Goal: Information Seeking & Learning: Compare options

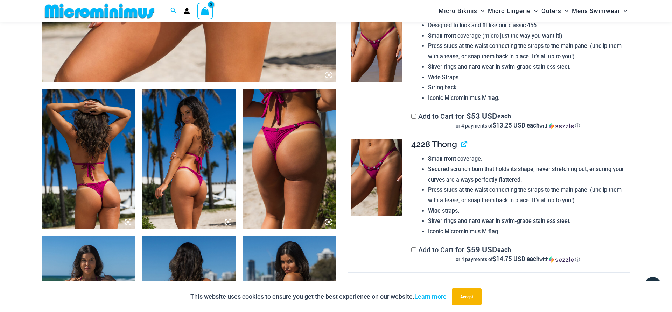
scroll to position [442, 0]
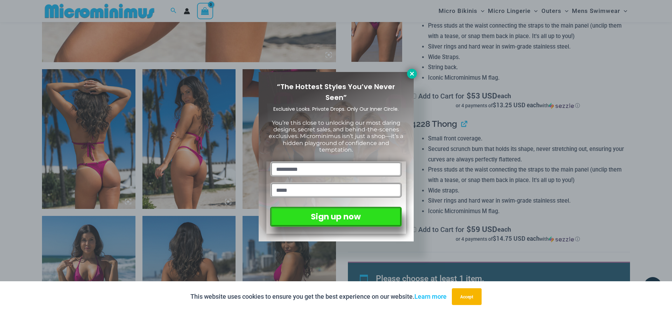
click at [412, 76] on icon at bounding box center [412, 74] width 6 height 6
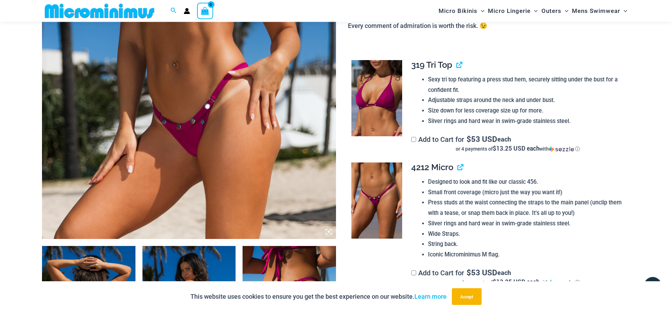
scroll to position [299, 0]
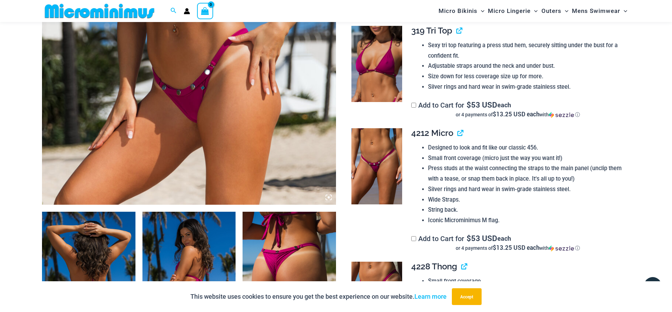
click at [364, 170] on img at bounding box center [376, 166] width 51 height 76
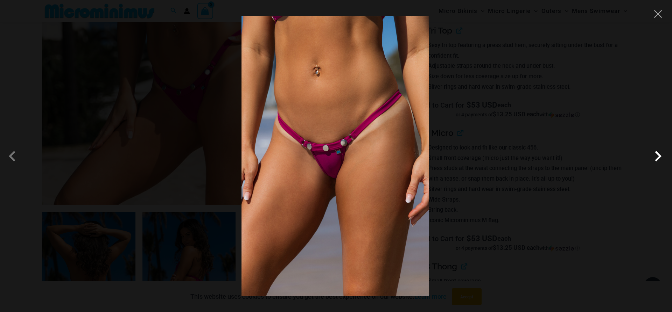
click at [659, 157] on span at bounding box center [657, 156] width 21 height 21
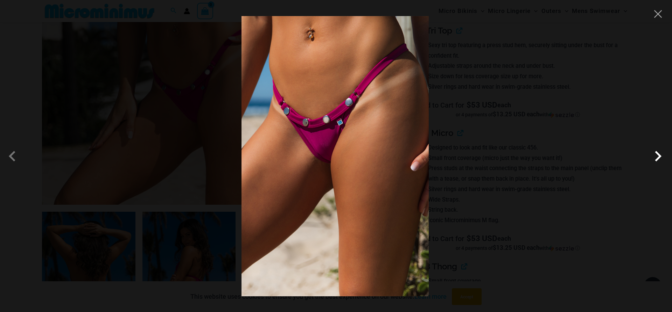
click at [659, 157] on span at bounding box center [657, 156] width 21 height 21
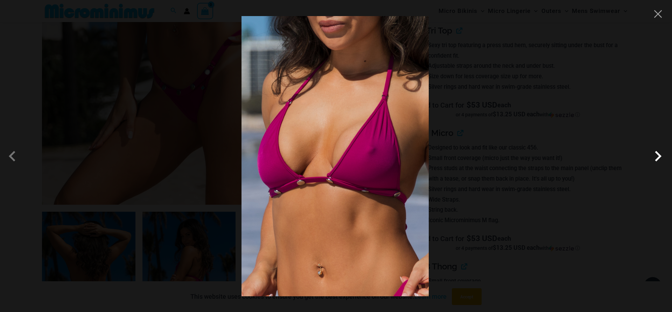
click at [659, 157] on span at bounding box center [657, 156] width 21 height 21
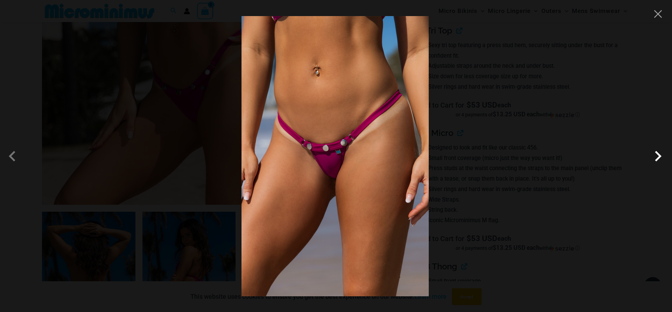
click at [659, 157] on span at bounding box center [657, 156] width 21 height 21
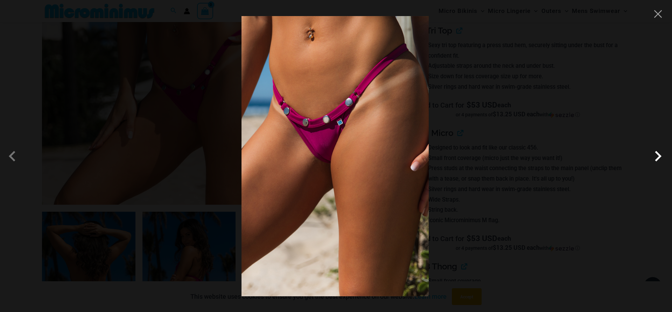
click at [659, 157] on span at bounding box center [657, 156] width 21 height 21
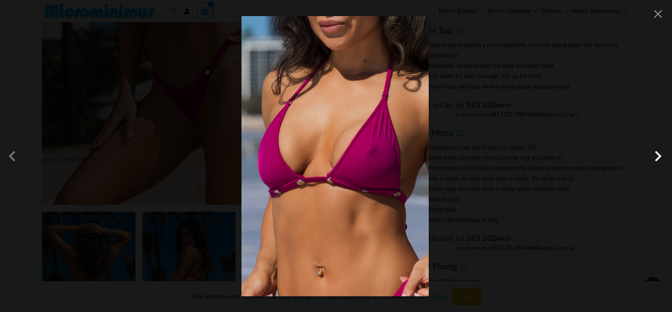
click at [659, 157] on span at bounding box center [657, 156] width 21 height 21
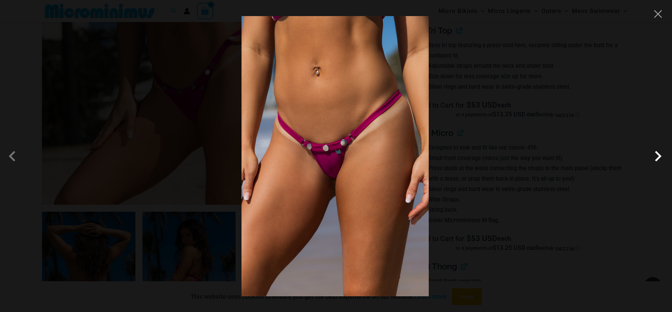
click at [659, 157] on span at bounding box center [657, 156] width 21 height 21
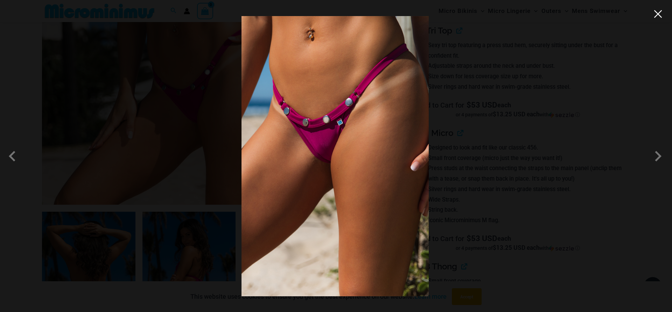
click at [659, 17] on button "Close" at bounding box center [657, 14] width 10 height 10
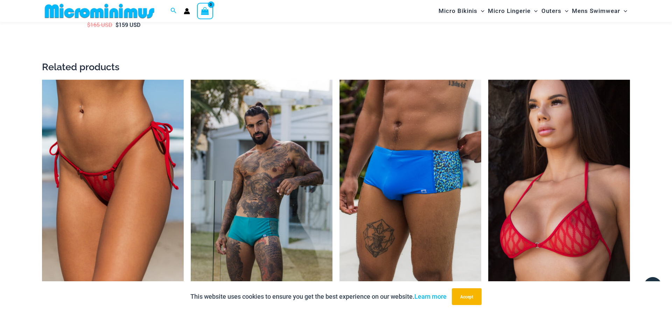
scroll to position [1334, 0]
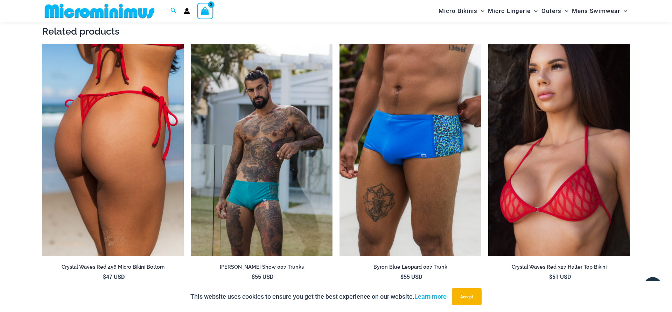
click at [123, 132] on img at bounding box center [113, 150] width 142 height 213
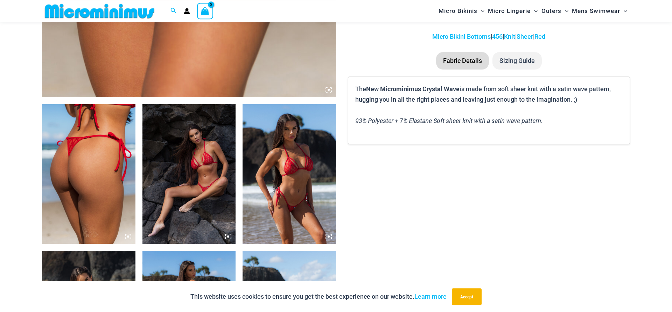
scroll to position [422, 0]
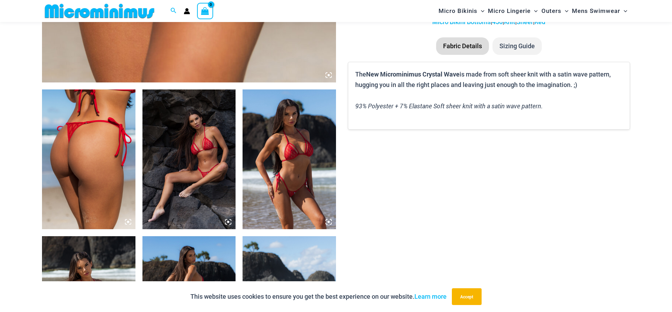
click at [202, 164] on img at bounding box center [188, 160] width 93 height 140
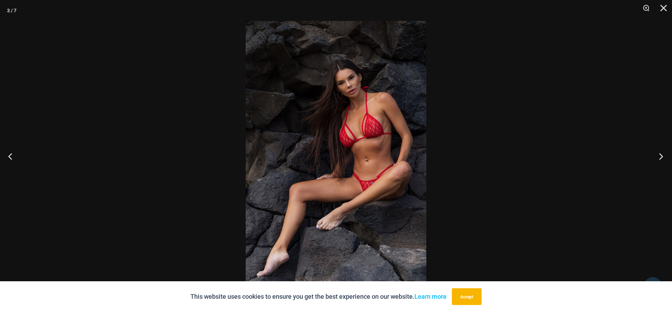
click at [659, 158] on button "Next" at bounding box center [658, 156] width 26 height 35
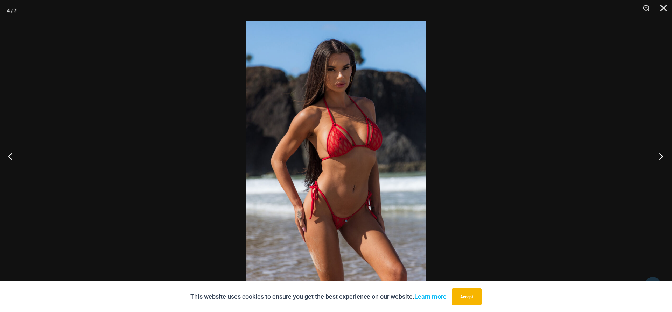
click at [659, 158] on button "Next" at bounding box center [658, 156] width 26 height 35
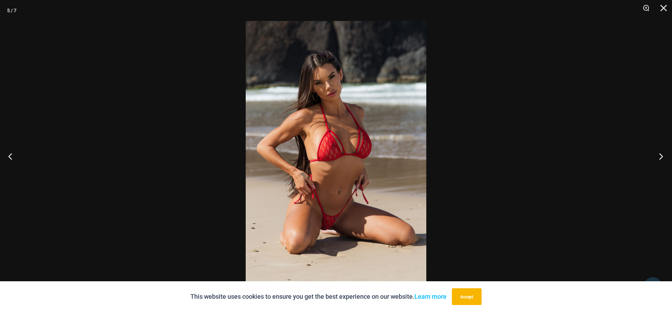
click at [658, 157] on button "Next" at bounding box center [658, 156] width 26 height 35
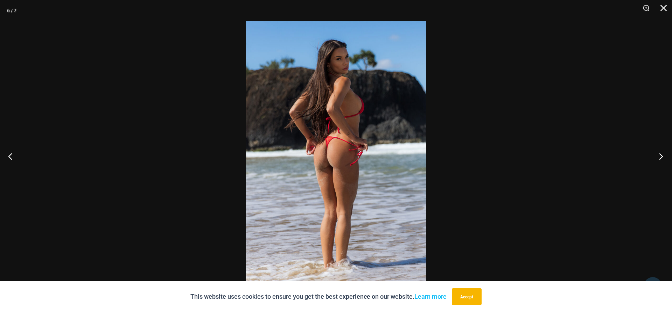
click at [658, 157] on button "Next" at bounding box center [658, 156] width 26 height 35
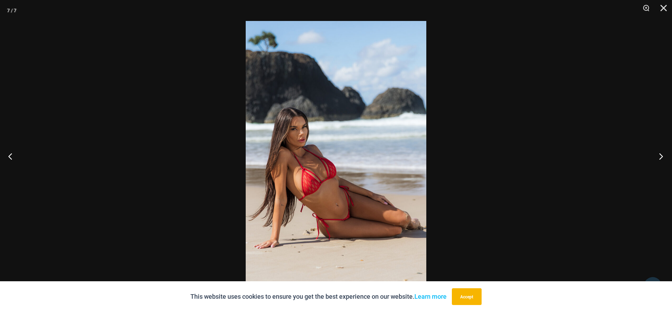
click at [658, 157] on button "Next" at bounding box center [658, 156] width 26 height 35
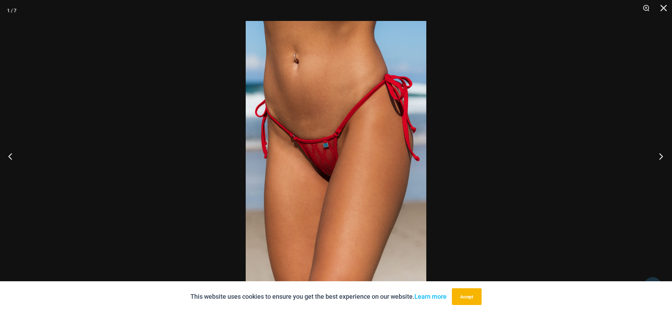
click at [658, 157] on button "Next" at bounding box center [658, 156] width 26 height 35
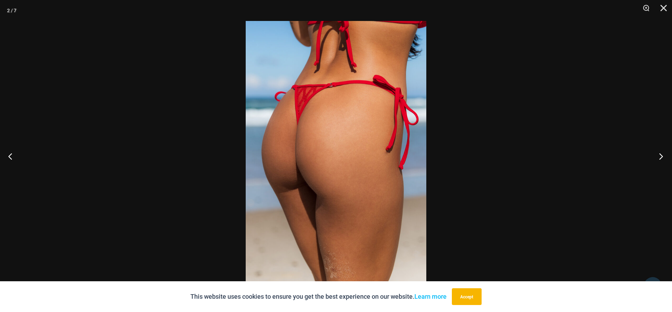
click at [658, 157] on button "Next" at bounding box center [658, 156] width 26 height 35
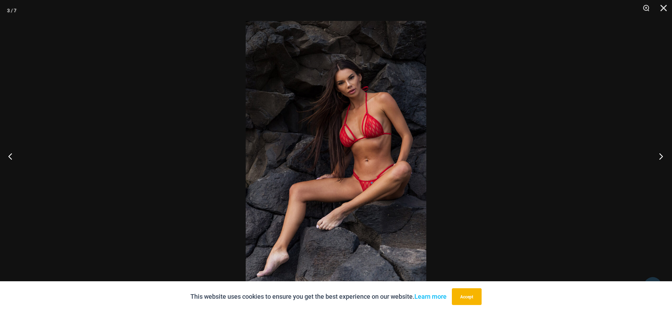
click at [658, 157] on button "Next" at bounding box center [658, 156] width 26 height 35
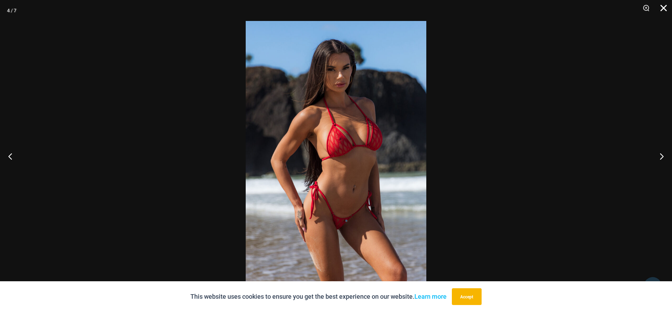
click at [661, 7] on button "Close" at bounding box center [660, 10] width 17 height 21
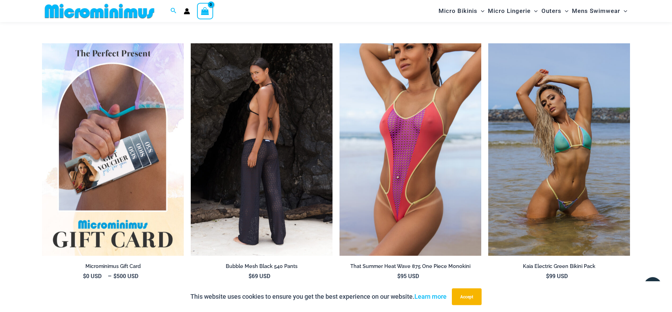
scroll to position [1671, 0]
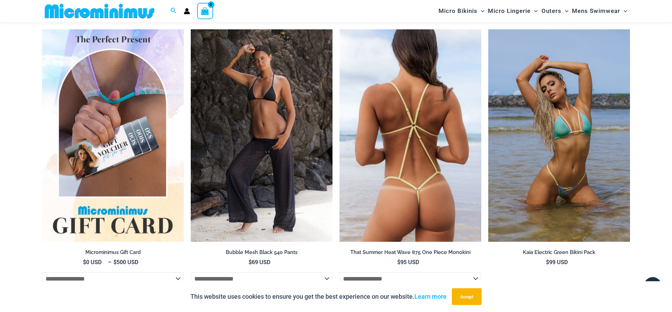
click at [415, 115] on img at bounding box center [410, 135] width 142 height 213
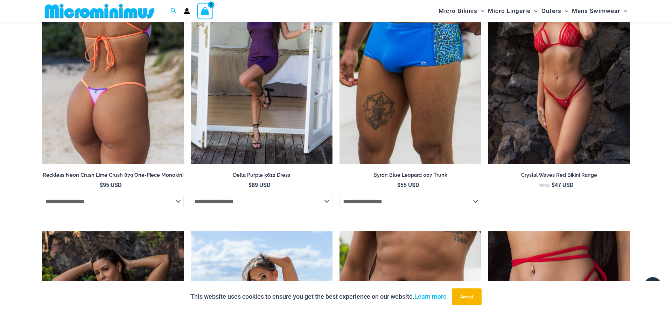
scroll to position [1528, 0]
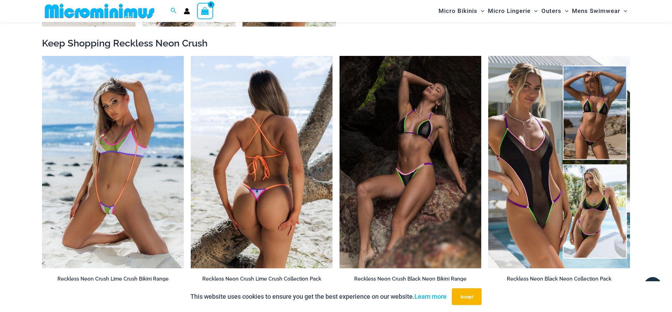
scroll to position [707, 0]
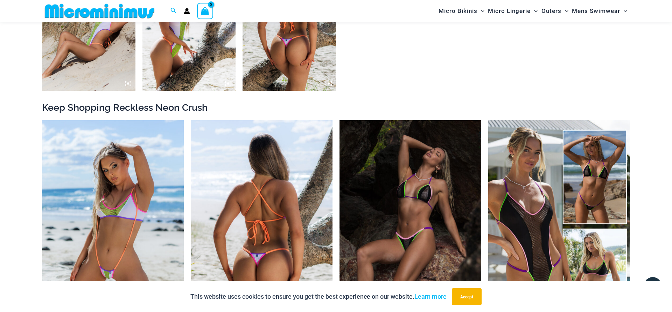
click at [253, 178] on img at bounding box center [262, 226] width 142 height 213
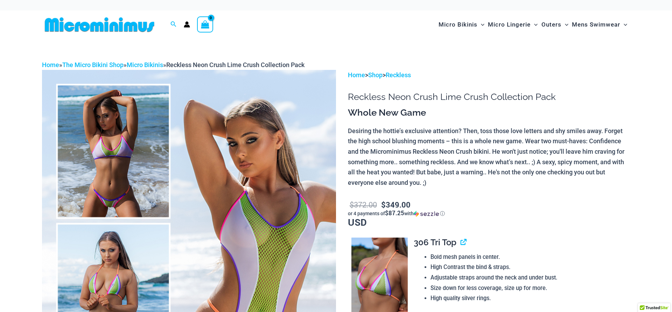
click at [103, 176] on img at bounding box center [189, 290] width 294 height 441
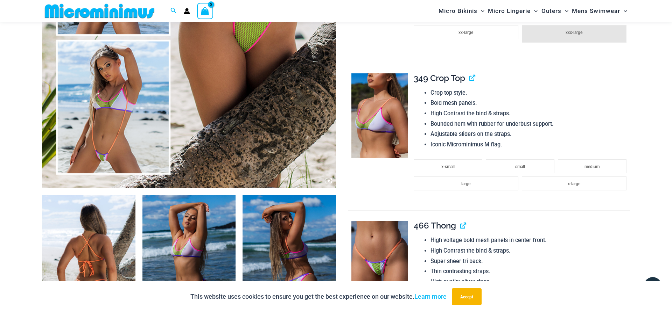
scroll to position [423, 0]
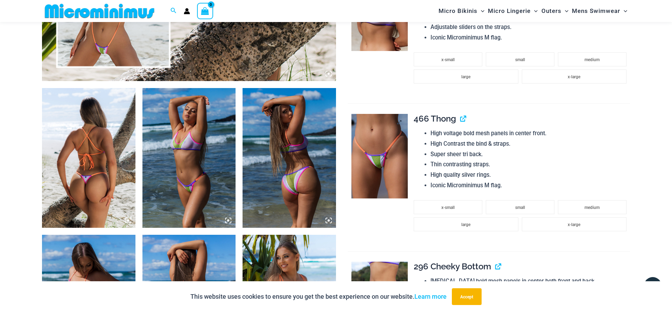
click at [384, 170] on img at bounding box center [379, 156] width 56 height 85
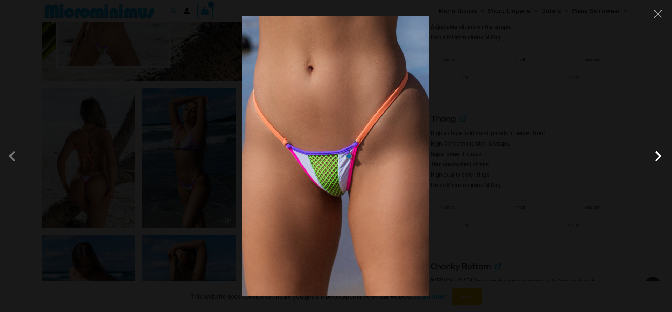
click at [661, 160] on span at bounding box center [657, 156] width 21 height 21
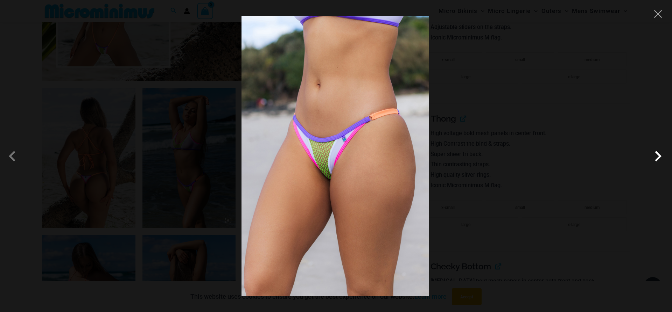
click at [661, 160] on span at bounding box center [657, 156] width 21 height 21
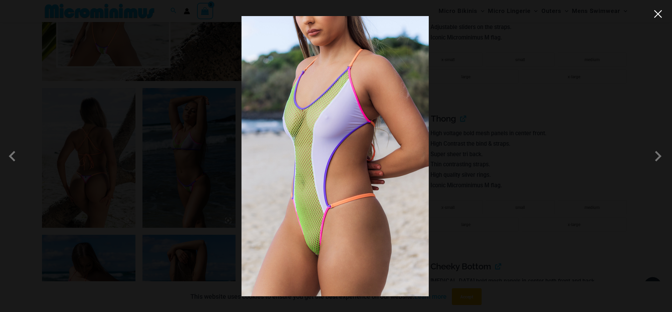
click at [659, 16] on button "Close" at bounding box center [657, 14] width 10 height 10
